Goal: Ask a question

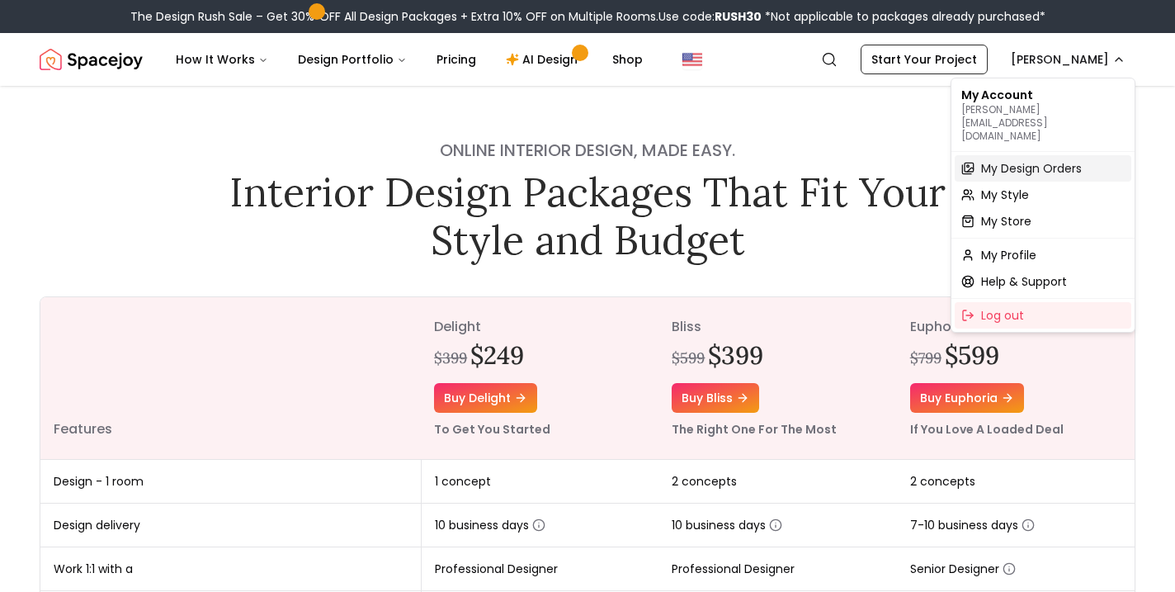
click at [1004, 160] on span "My Design Orders" at bounding box center [1031, 168] width 101 height 17
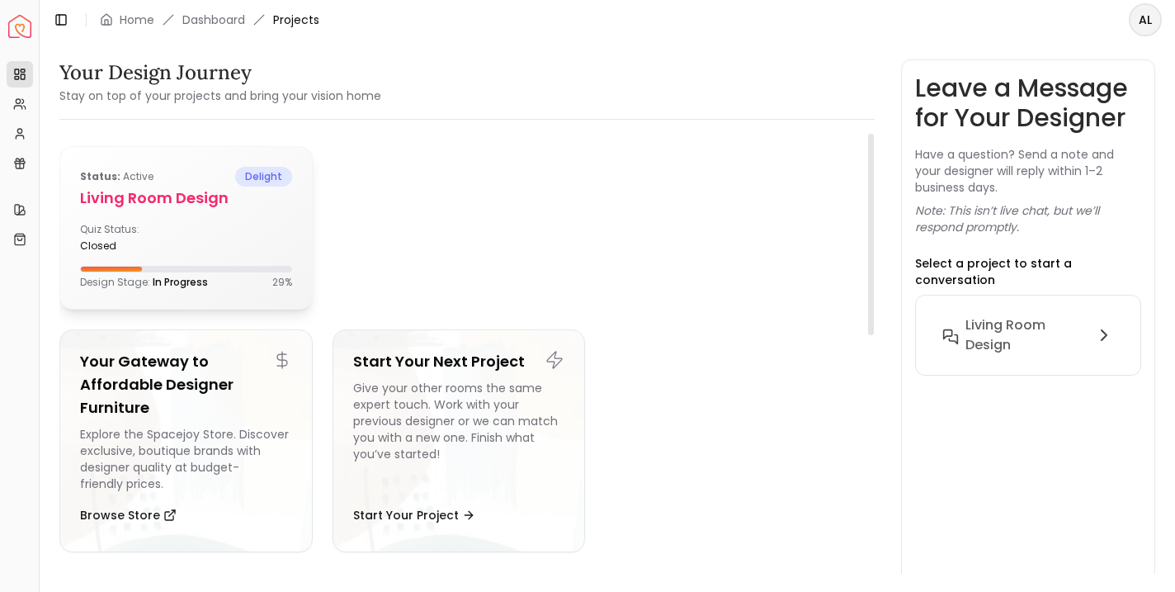
click at [154, 201] on h5 "Living Room design" at bounding box center [186, 198] width 212 height 23
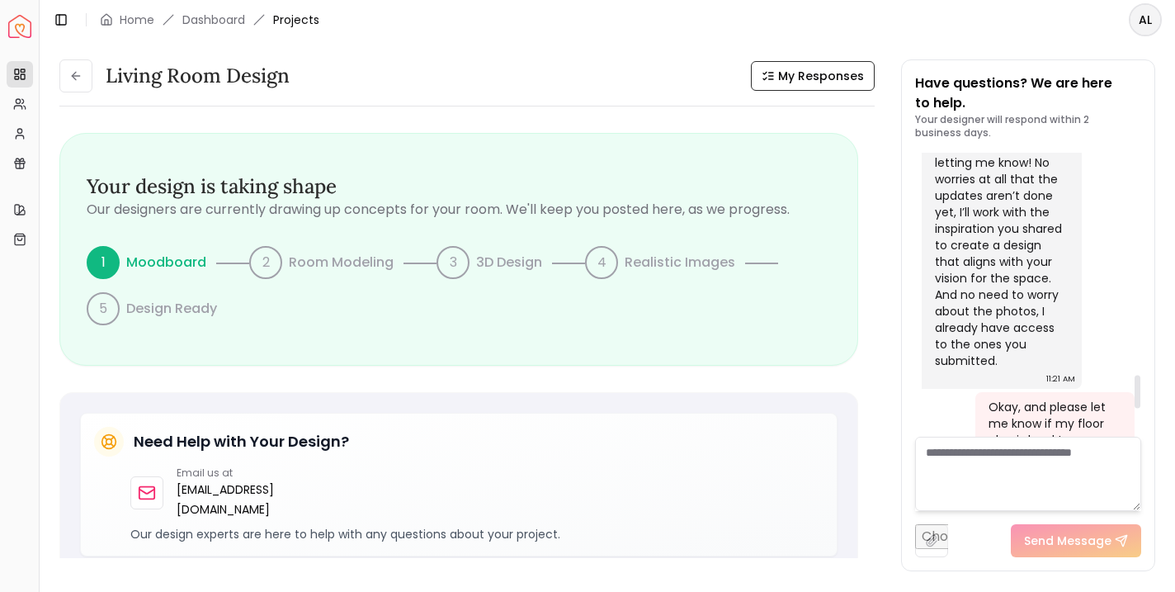
scroll to position [2133, 0]
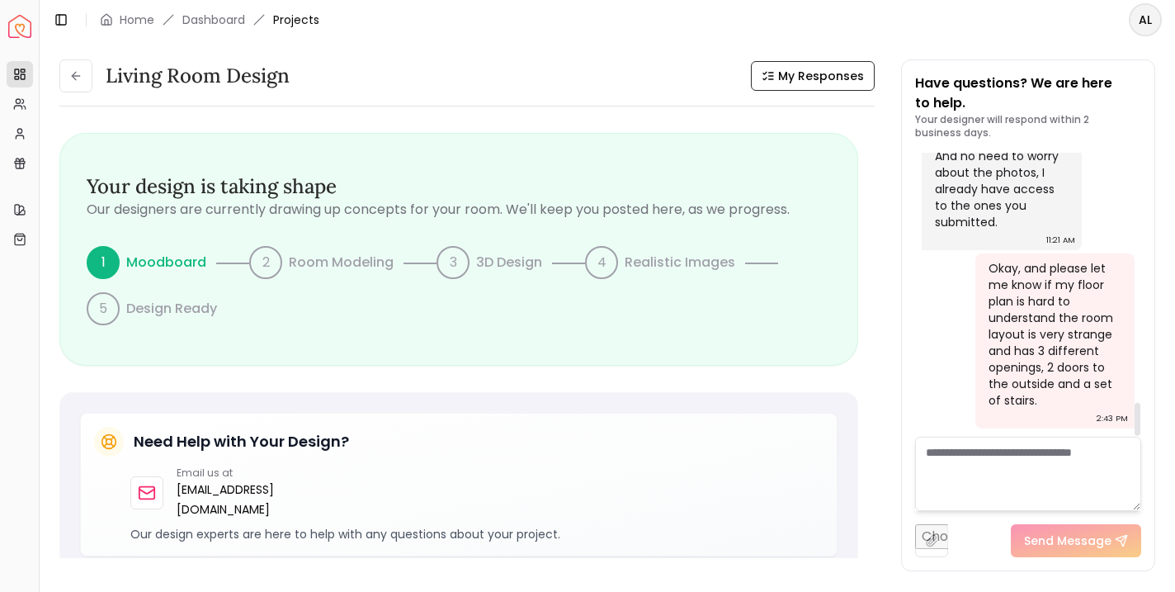
click at [973, 455] on textarea at bounding box center [1028, 474] width 226 height 74
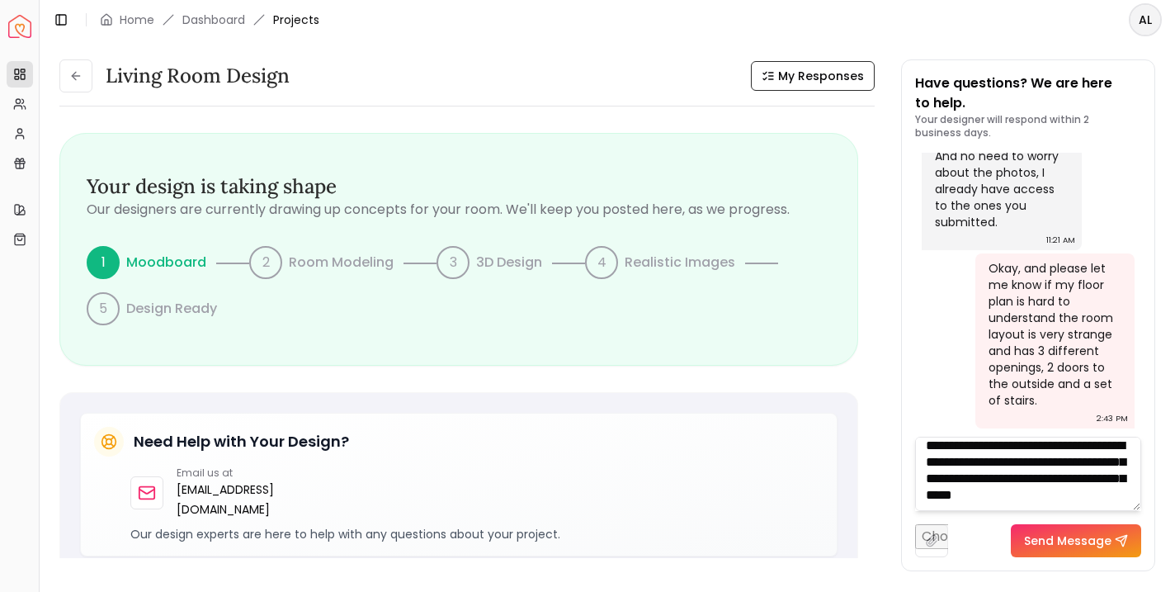
scroll to position [7, 0]
type textarea "**********"
click at [1077, 535] on button "Send Message" at bounding box center [1076, 540] width 130 height 33
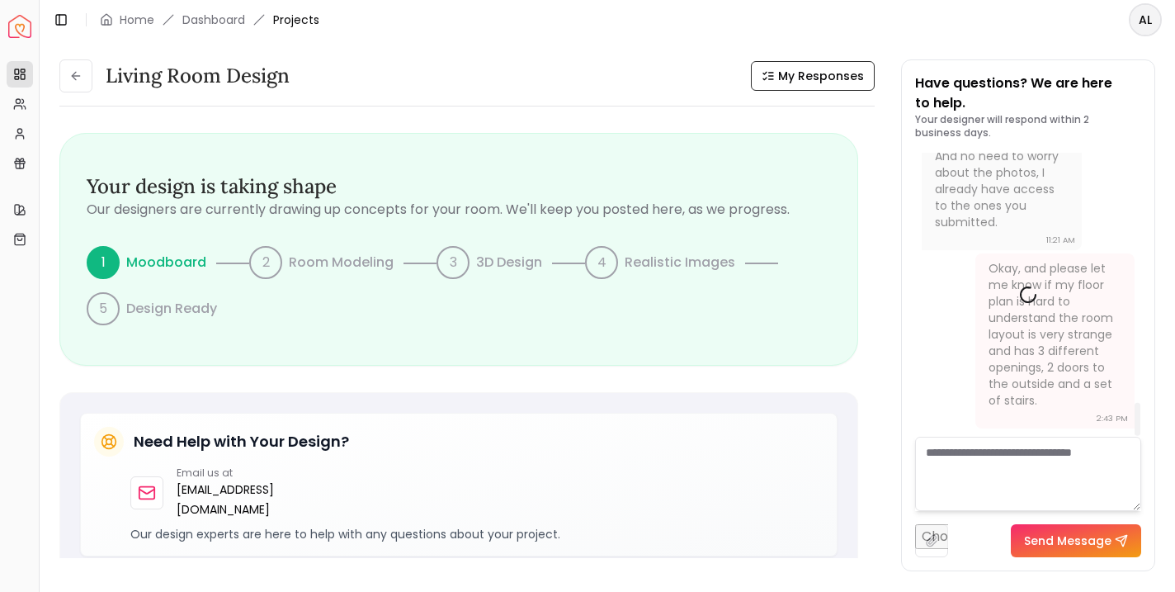
scroll to position [0, 0]
